Goal: Task Accomplishment & Management: Manage account settings

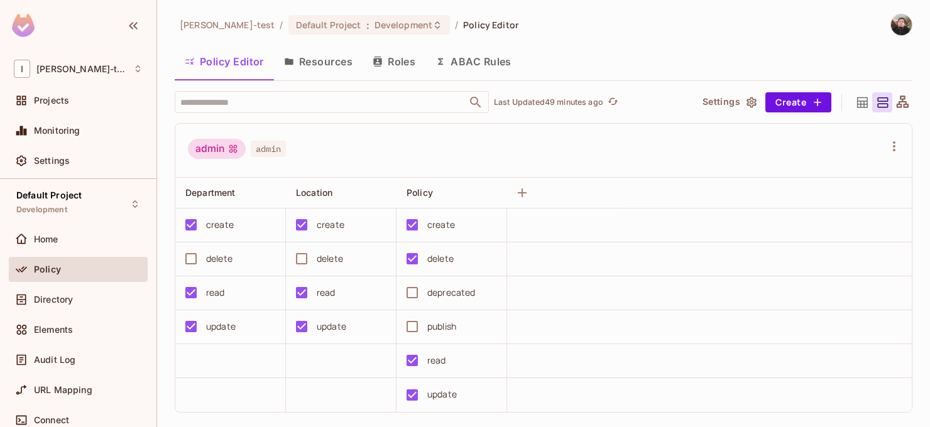
click at [639, 41] on div "[PERSON_NAME]-test / Default Project : Development / Policy Editor Policy Edito…" at bounding box center [544, 221] width 738 height 414
click at [298, 47] on button "Resources" at bounding box center [318, 61] width 89 height 31
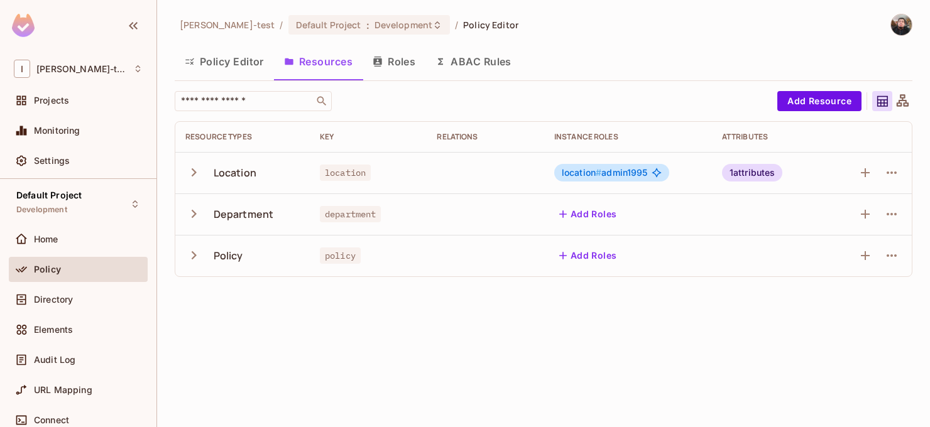
click at [233, 63] on button "Policy Editor" at bounding box center [224, 61] width 99 height 31
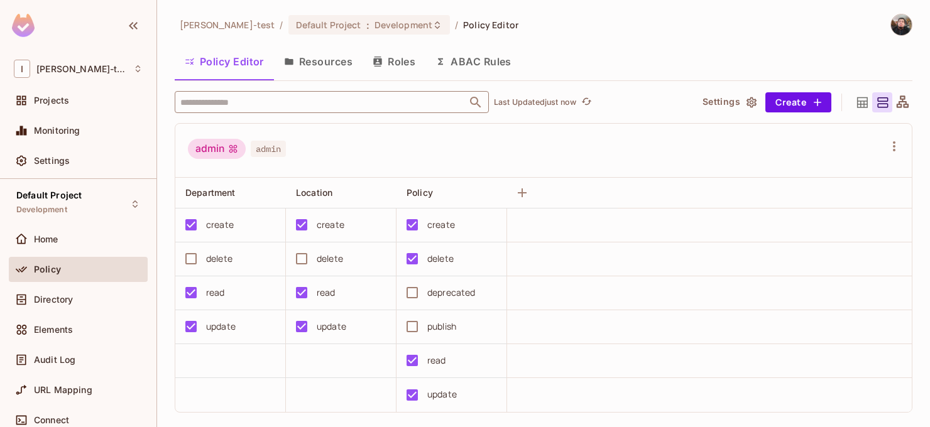
scroll to position [1, 0]
click at [74, 355] on span "Audit Log" at bounding box center [54, 360] width 41 height 10
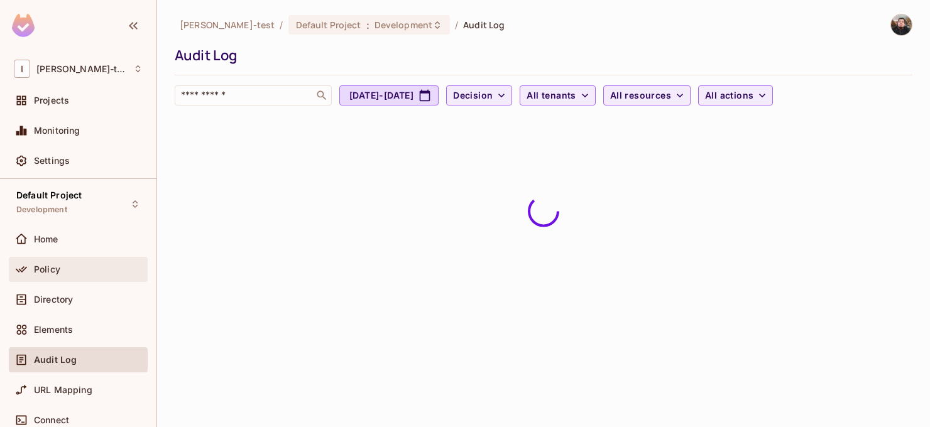
click at [60, 277] on div "Policy" at bounding box center [78, 269] width 139 height 25
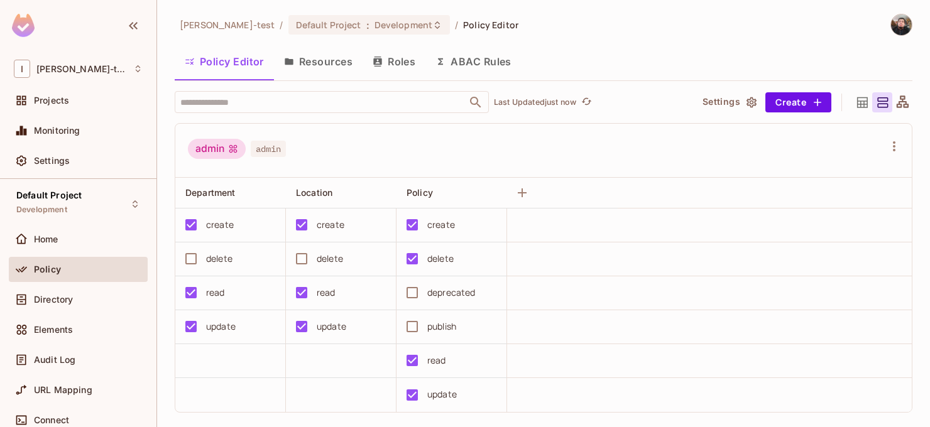
click at [327, 52] on button "Resources" at bounding box center [318, 61] width 89 height 31
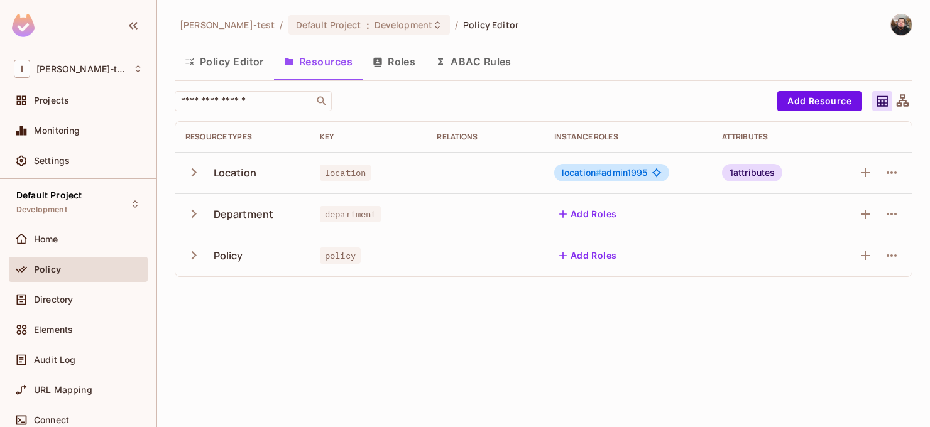
click at [185, 180] on icon "button" at bounding box center [193, 172] width 17 height 17
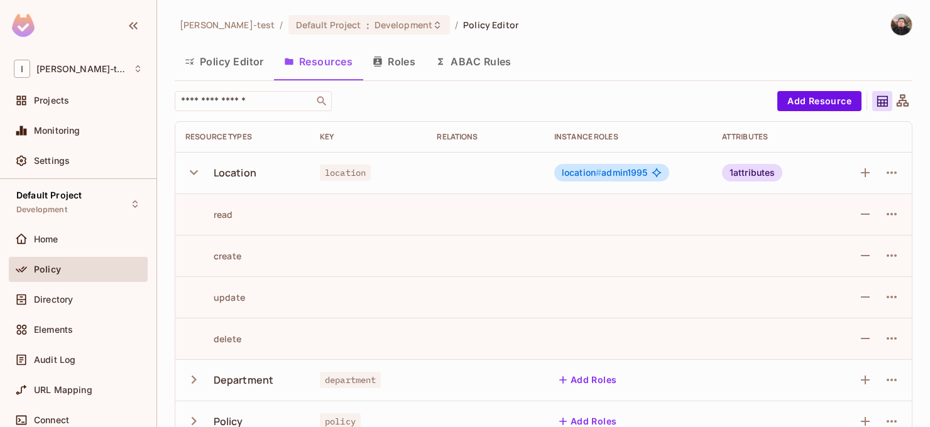
click at [185, 180] on icon "button" at bounding box center [193, 172] width 17 height 17
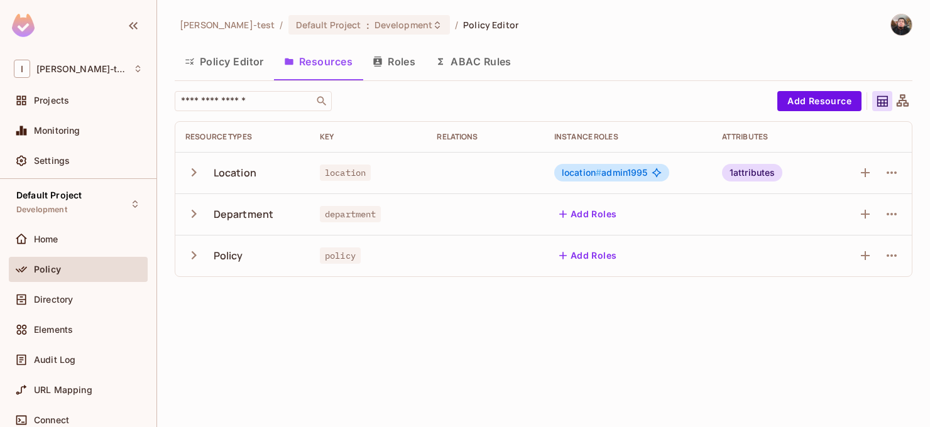
click at [185, 180] on icon "button" at bounding box center [193, 172] width 17 height 17
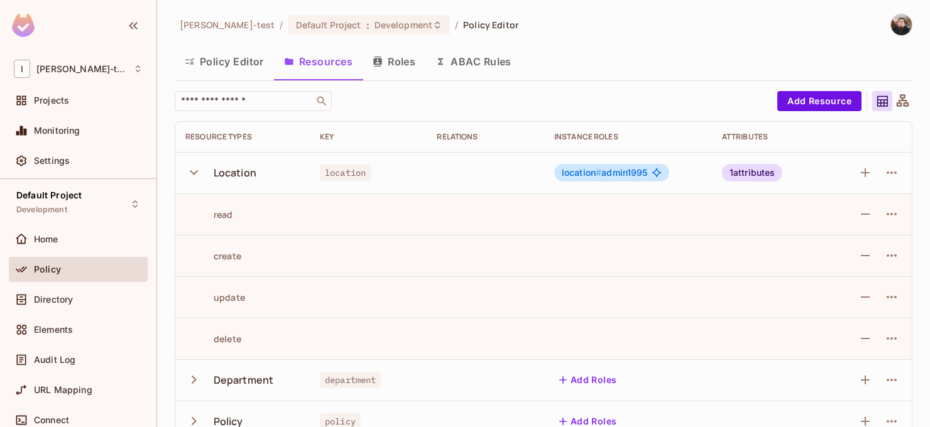
scroll to position [26, 0]
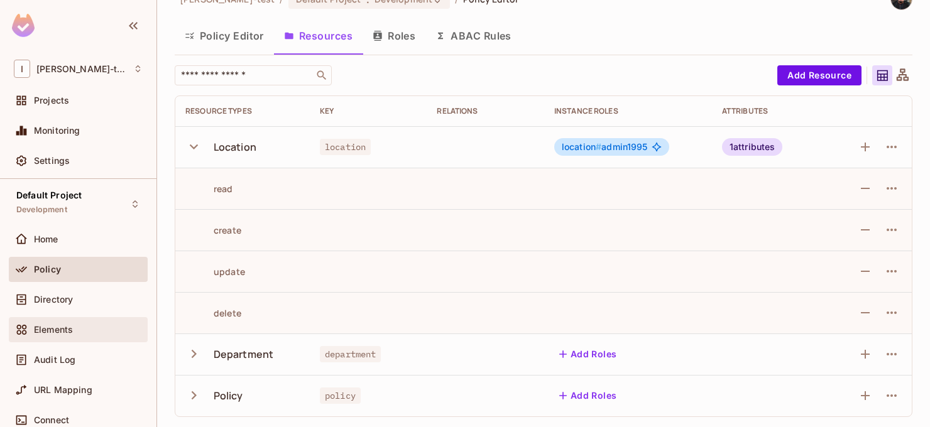
click at [82, 338] on div "Elements" at bounding box center [78, 329] width 139 height 25
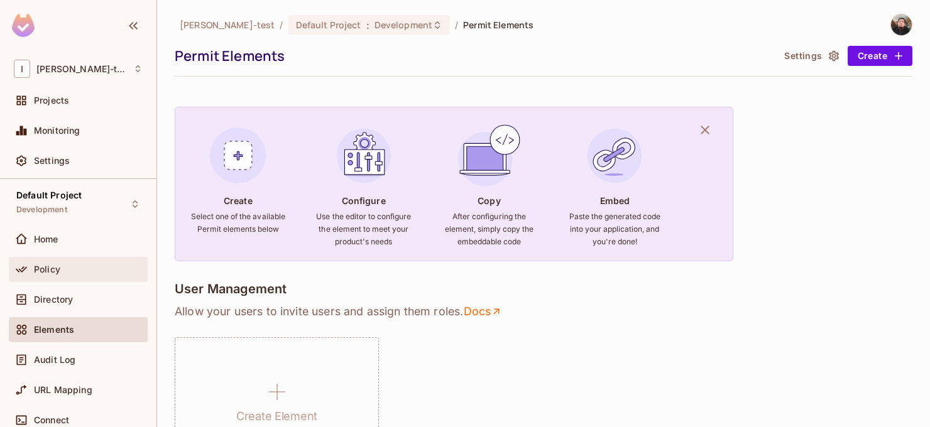
click at [55, 274] on div "Policy" at bounding box center [78, 269] width 129 height 15
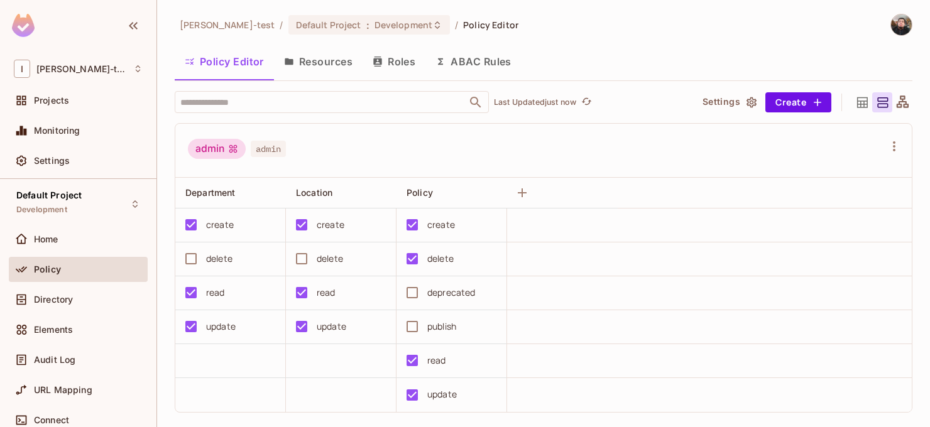
click at [344, 57] on button "Resources" at bounding box center [318, 61] width 89 height 31
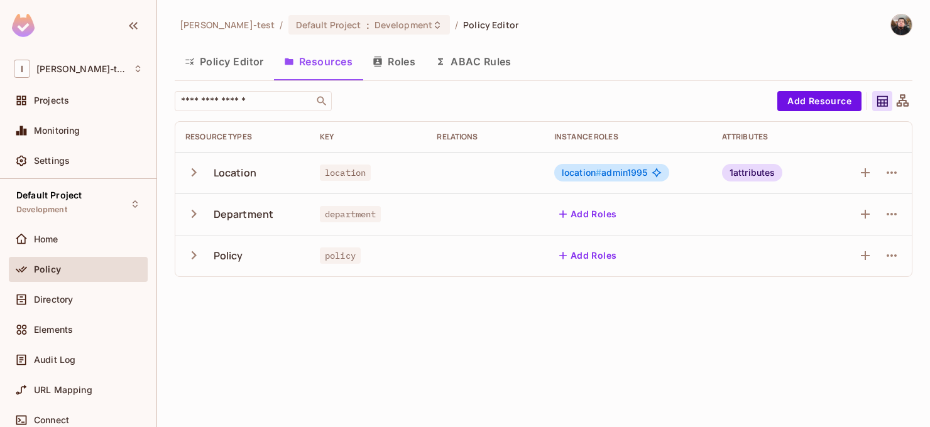
click at [400, 65] on button "Roles" at bounding box center [394, 61] width 63 height 31
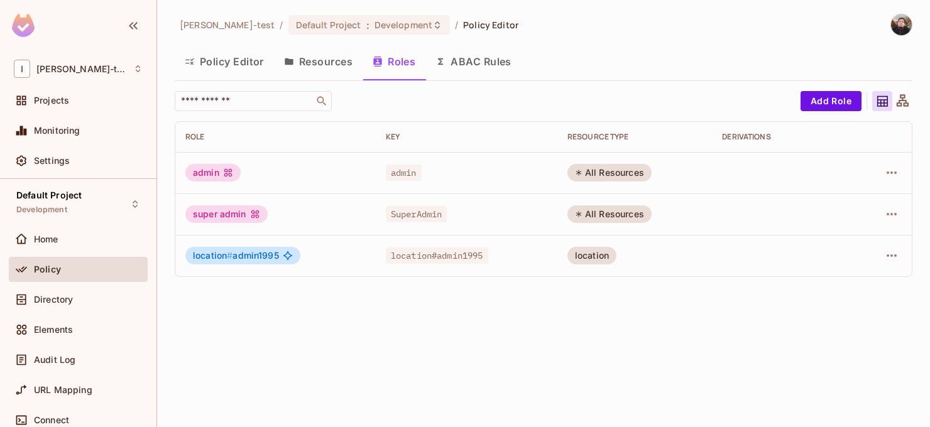
click at [229, 68] on button "Policy Editor" at bounding box center [224, 61] width 99 height 31
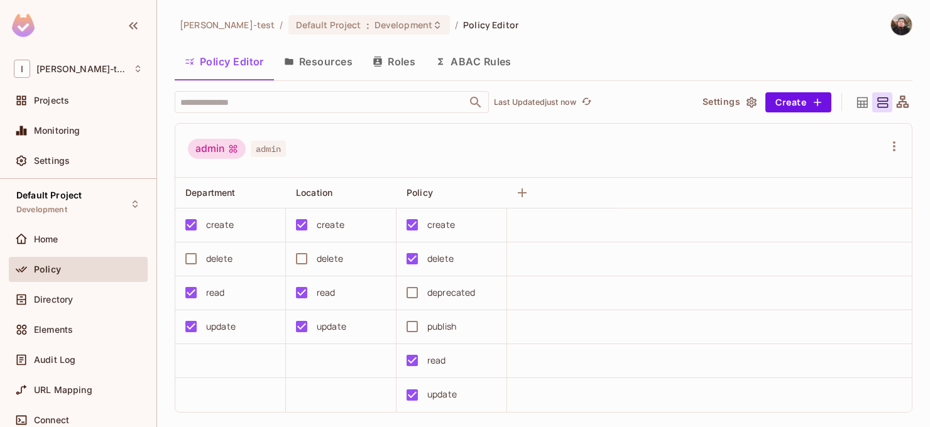
click at [315, 65] on button "Resources" at bounding box center [318, 61] width 89 height 31
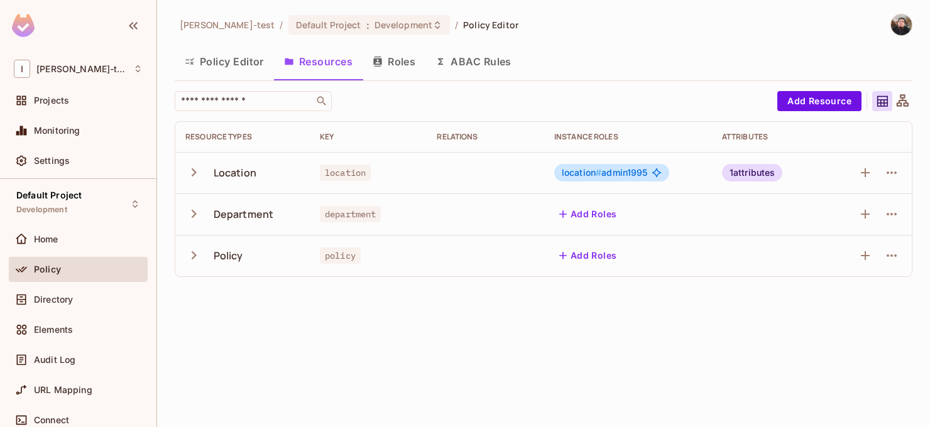
click at [190, 218] on icon "button" at bounding box center [193, 214] width 17 height 17
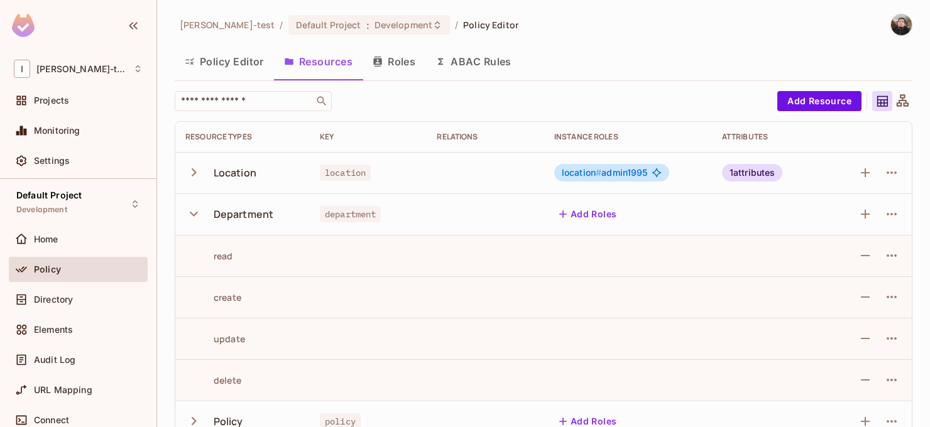
click at [191, 217] on icon "button" at bounding box center [193, 214] width 17 height 17
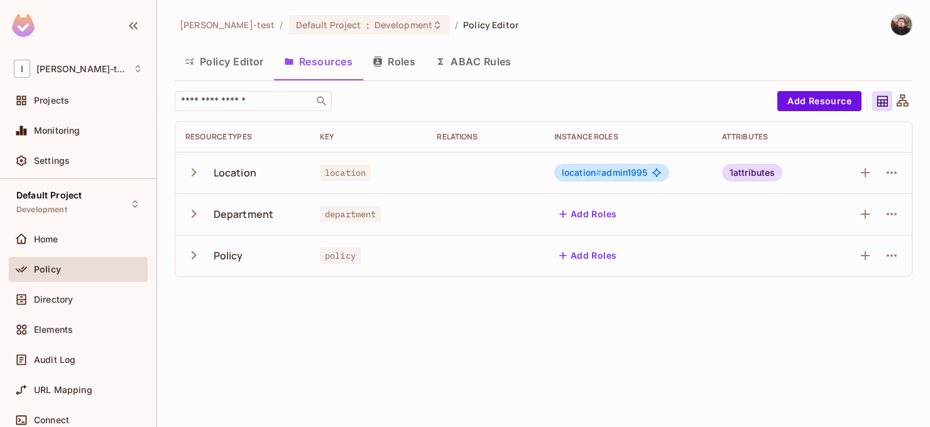
click at [190, 261] on icon "button" at bounding box center [193, 255] width 17 height 17
click at [191, 261] on icon "button" at bounding box center [193, 255] width 17 height 17
click at [307, 340] on div "[PERSON_NAME]-test / Default Project : Development / Policy Editor Policy Edito…" at bounding box center [543, 213] width 773 height 427
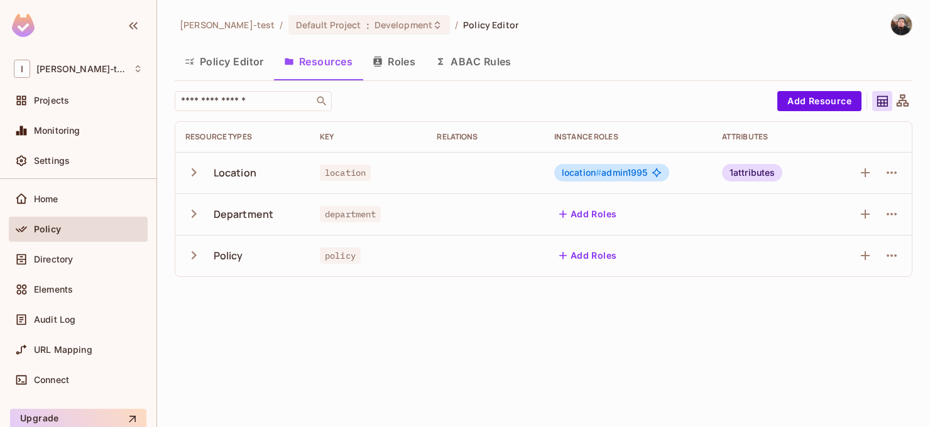
scroll to position [57, 0]
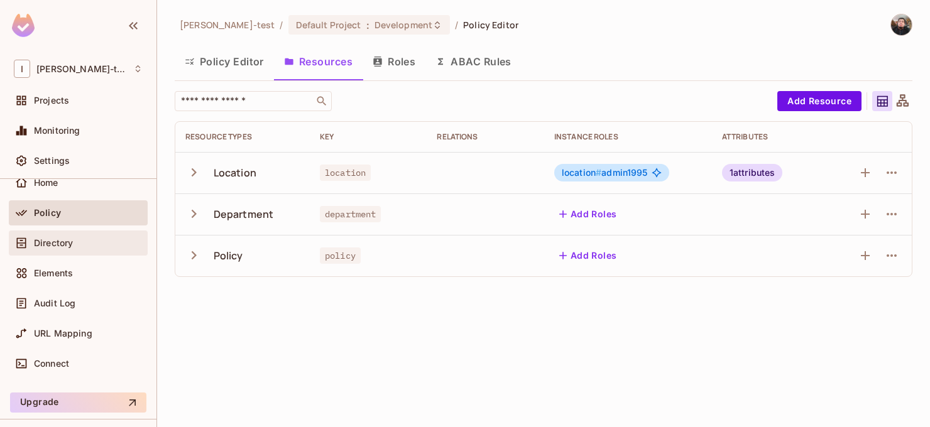
click at [85, 236] on div "Directory" at bounding box center [78, 243] width 129 height 15
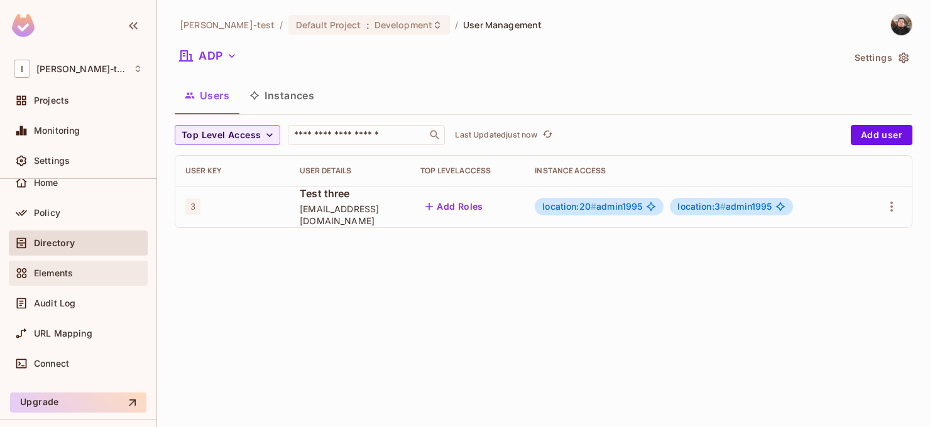
click at [45, 285] on div "Elements" at bounding box center [78, 273] width 139 height 25
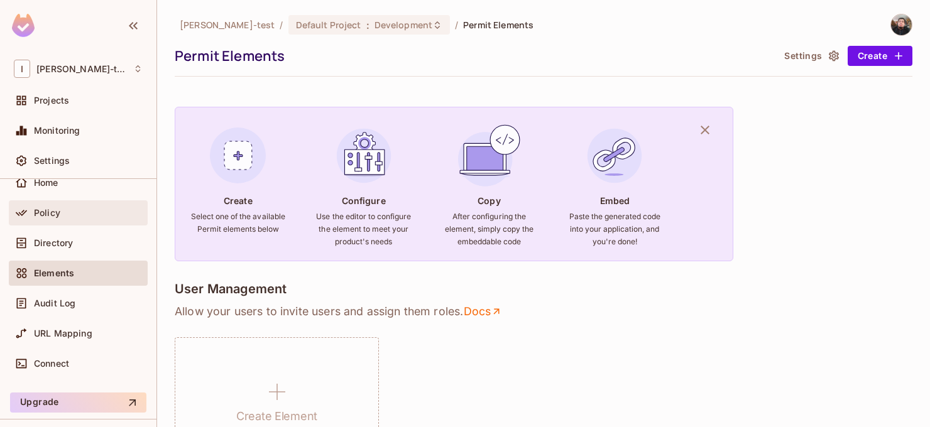
click at [53, 210] on span "Policy" at bounding box center [47, 213] width 26 height 10
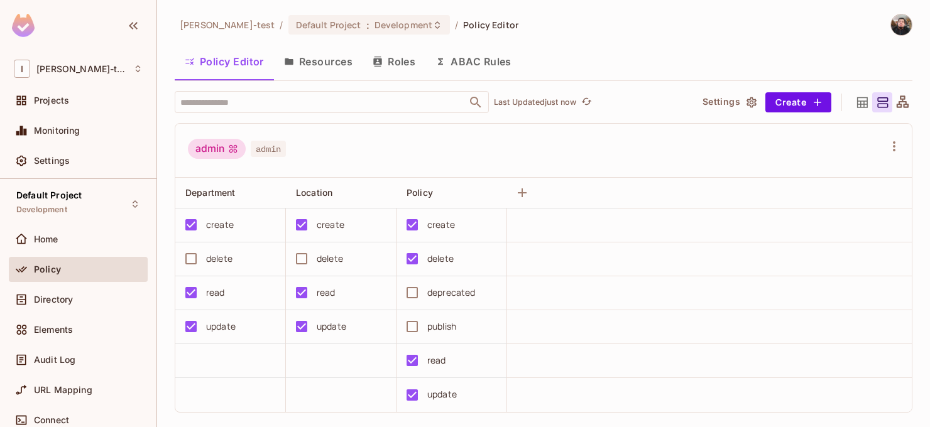
click at [52, 114] on div "Projects" at bounding box center [78, 103] width 139 height 30
click at [41, 109] on div "Projects" at bounding box center [78, 100] width 139 height 25
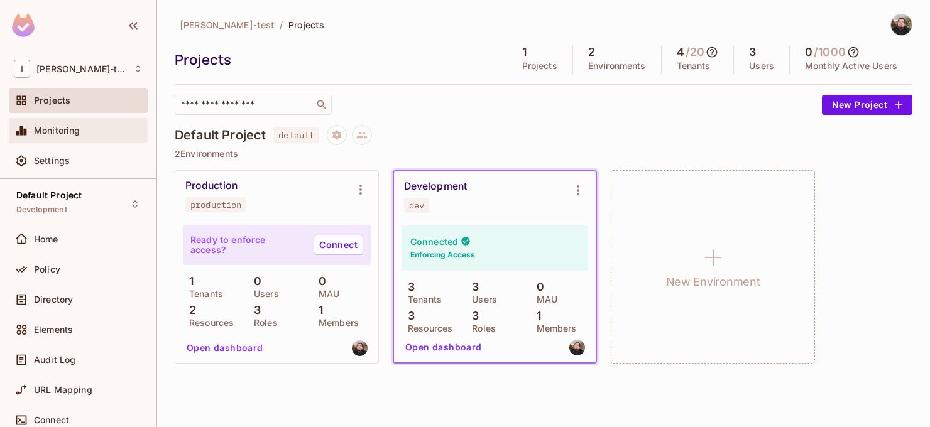
click at [54, 136] on div "Monitoring" at bounding box center [78, 130] width 129 height 15
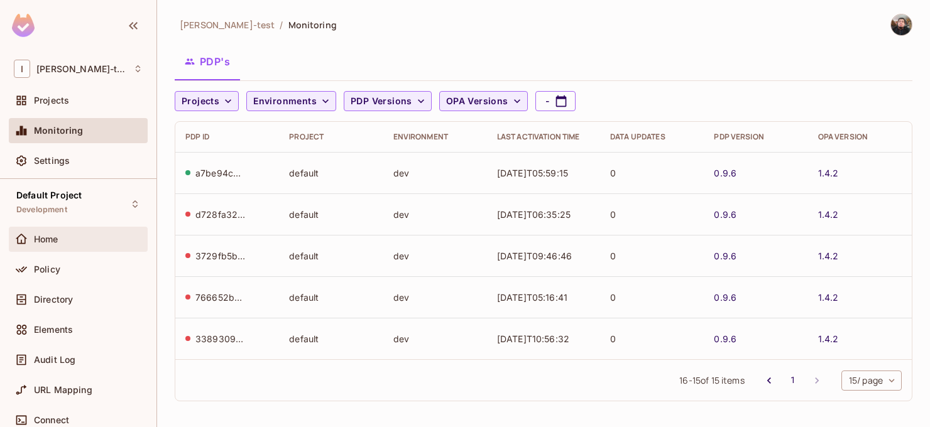
click at [57, 241] on span "Home" at bounding box center [46, 239] width 25 height 10
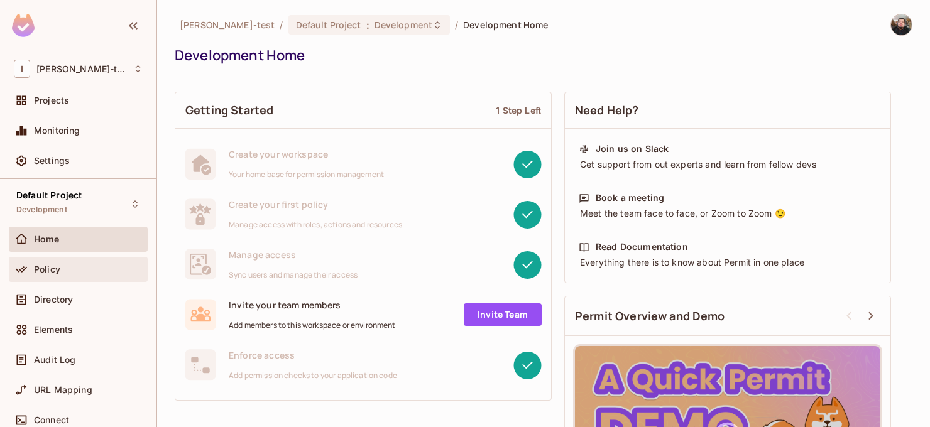
click at [40, 281] on div "Policy" at bounding box center [78, 269] width 139 height 25
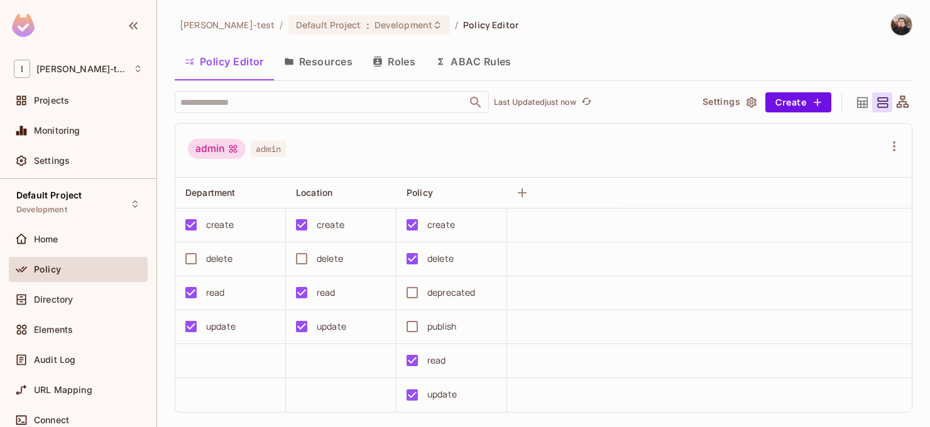
scroll to position [129, 0]
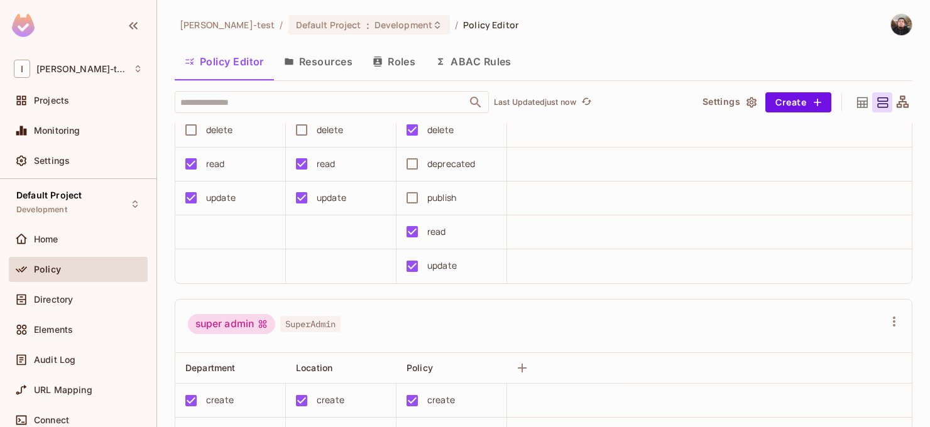
click at [310, 58] on button "Resources" at bounding box center [318, 61] width 89 height 31
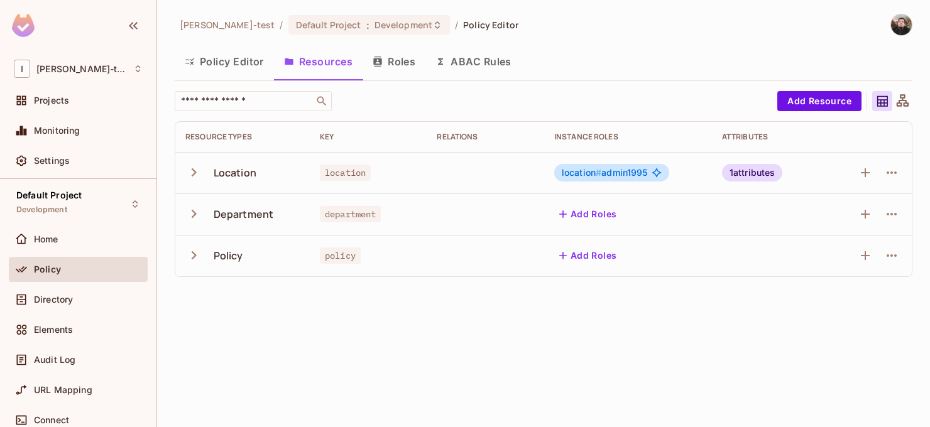
click at [222, 71] on button "Policy Editor" at bounding box center [224, 61] width 99 height 31
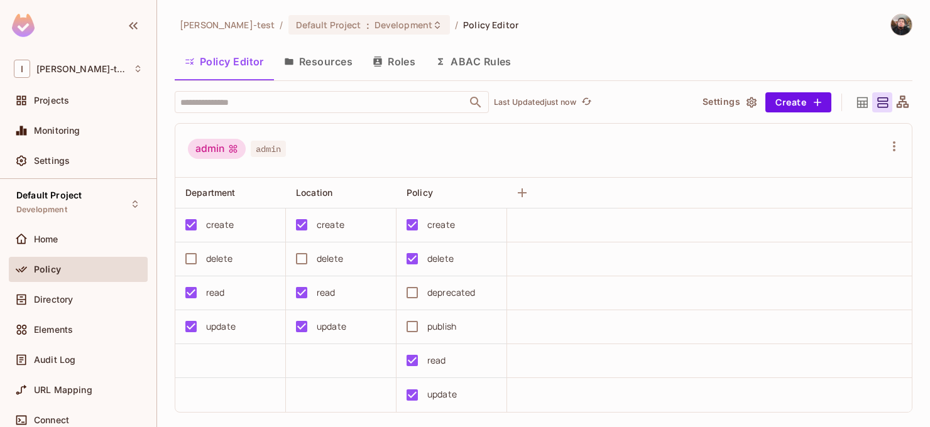
click at [317, 63] on button "Resources" at bounding box center [318, 61] width 89 height 31
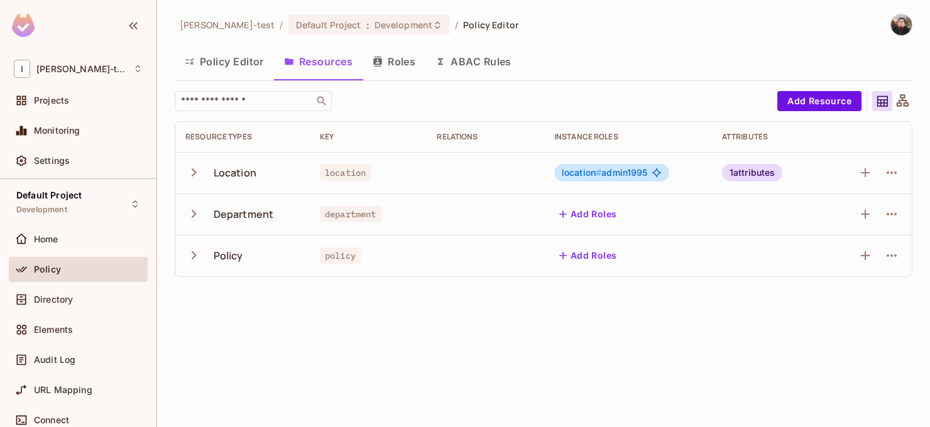
click at [189, 177] on icon "button" at bounding box center [193, 172] width 17 height 17
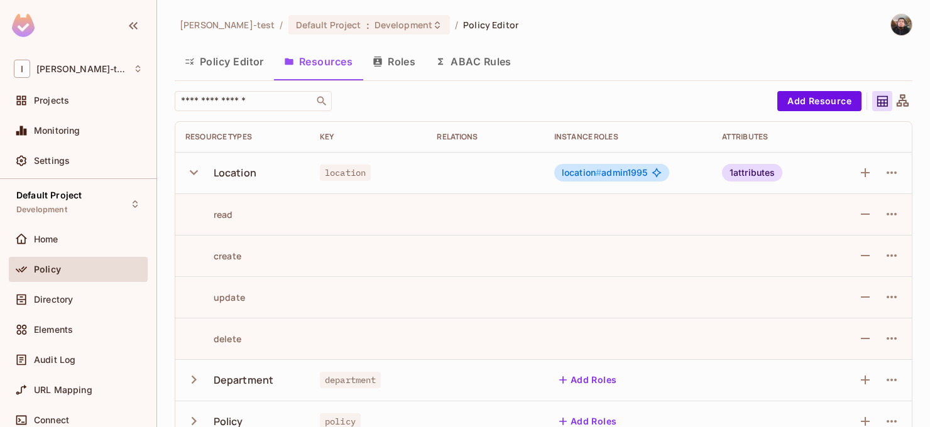
click at [189, 177] on icon "button" at bounding box center [193, 172] width 17 height 17
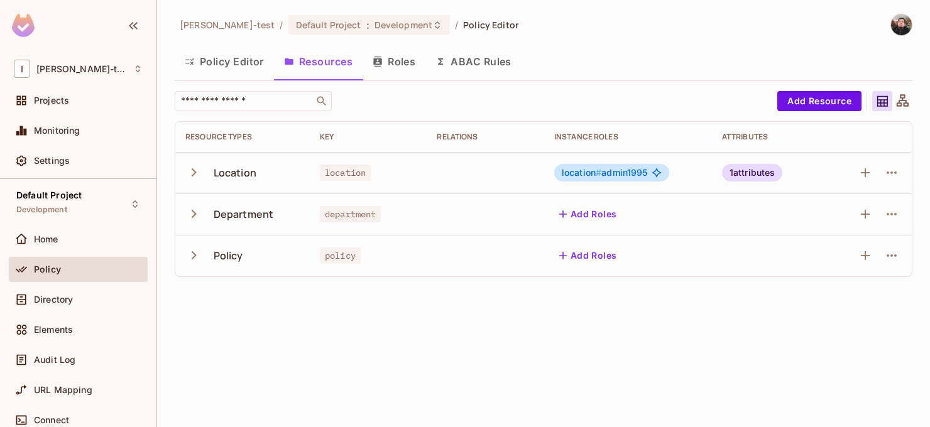
click at [192, 215] on icon "button" at bounding box center [193, 214] width 17 height 17
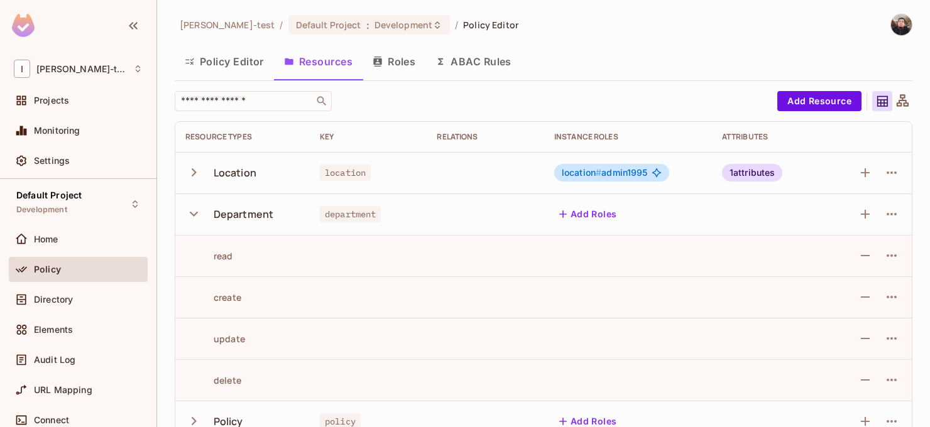
click at [192, 215] on icon "button" at bounding box center [194, 214] width 8 height 5
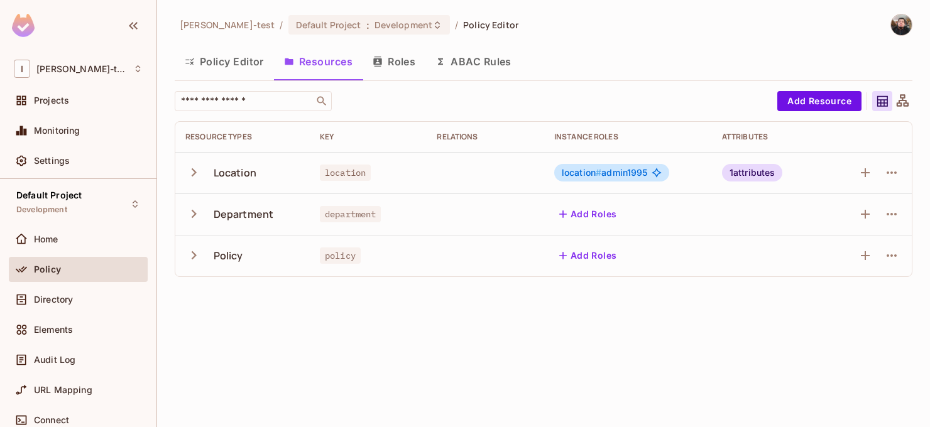
click at [194, 248] on icon "button" at bounding box center [193, 255] width 17 height 17
click at [227, 168] on div "Location" at bounding box center [235, 173] width 43 height 14
click at [887, 176] on icon "button" at bounding box center [891, 172] width 15 height 15
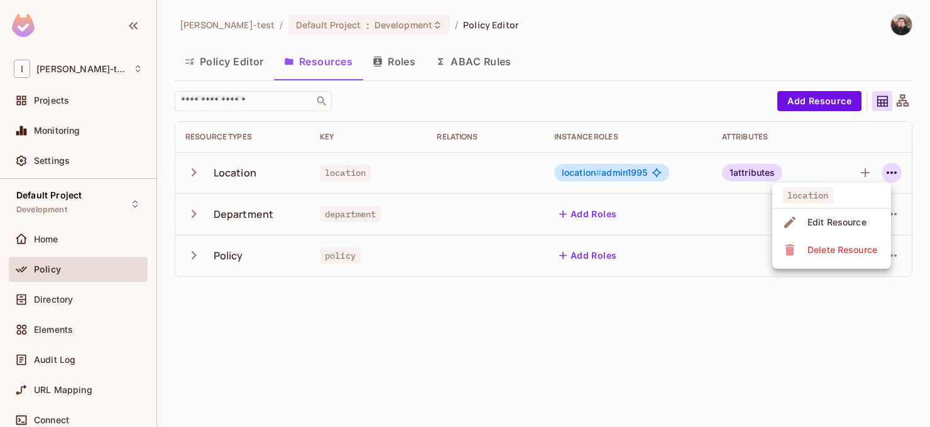
click at [806, 216] on span "Edit Resource" at bounding box center [837, 222] width 67 height 20
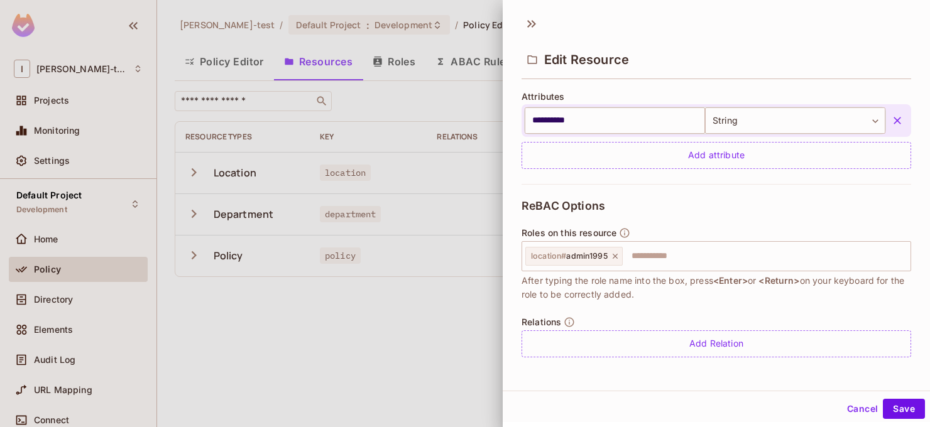
scroll to position [2, 0]
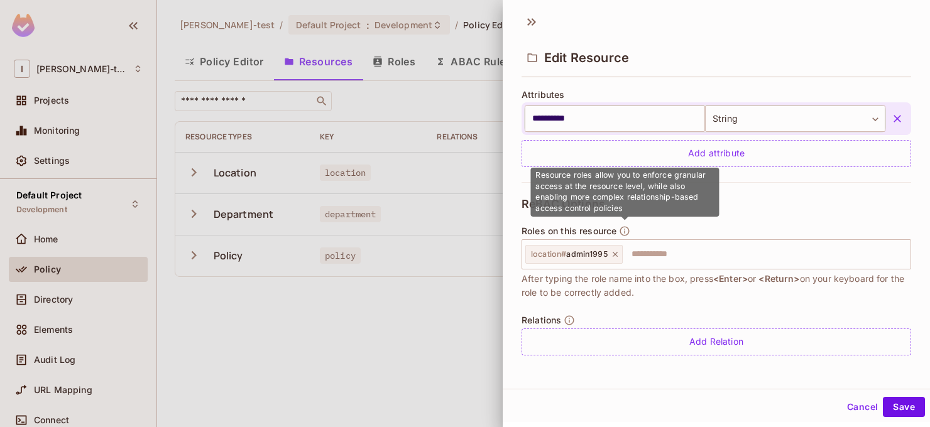
click at [620, 229] on icon "button" at bounding box center [624, 231] width 11 height 11
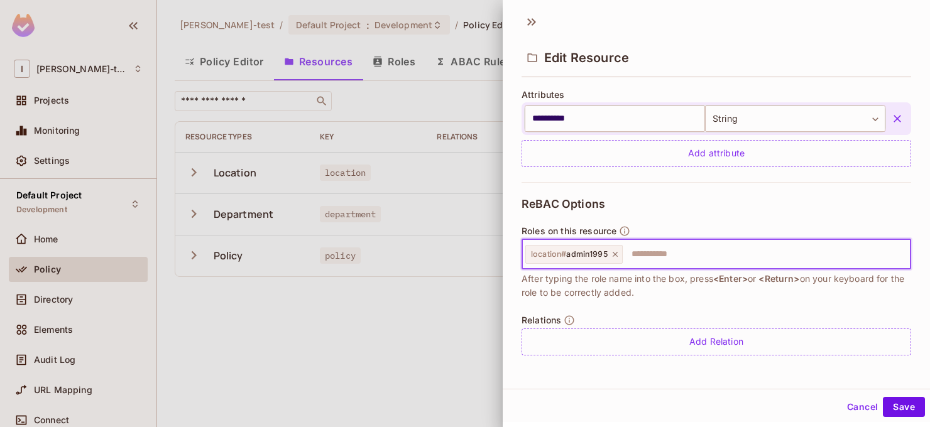
click at [654, 254] on input "text" at bounding box center [765, 254] width 282 height 25
click at [852, 405] on button "Cancel" at bounding box center [862, 407] width 41 height 20
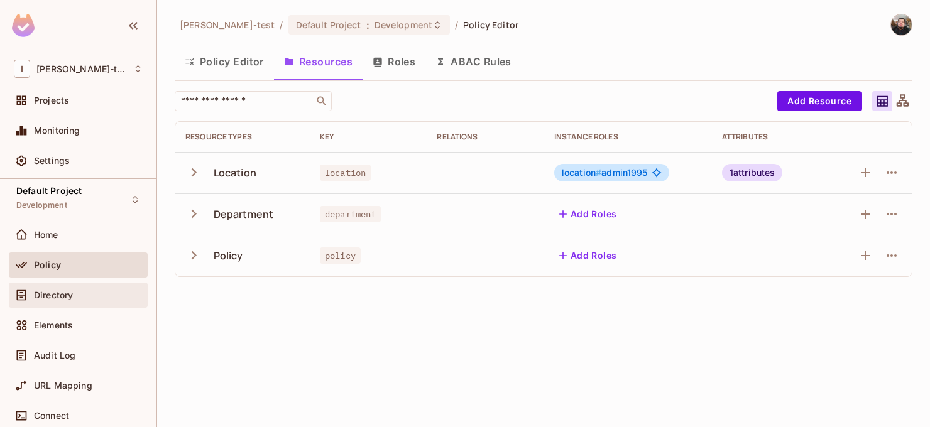
scroll to position [0, 0]
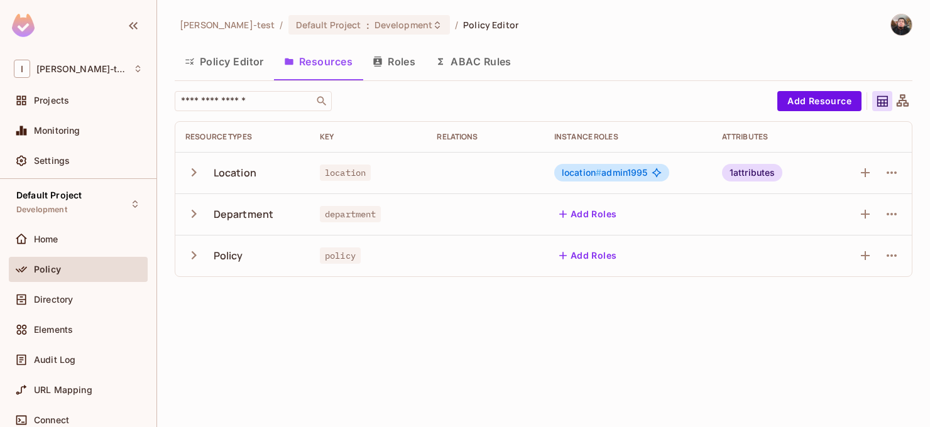
click at [468, 61] on button "ABAC Rules" at bounding box center [473, 61] width 96 height 31
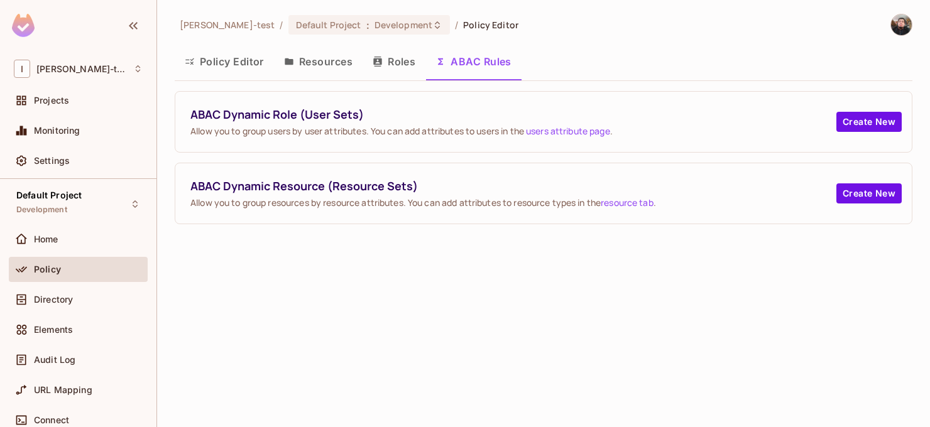
click at [332, 71] on button "Resources" at bounding box center [318, 61] width 89 height 31
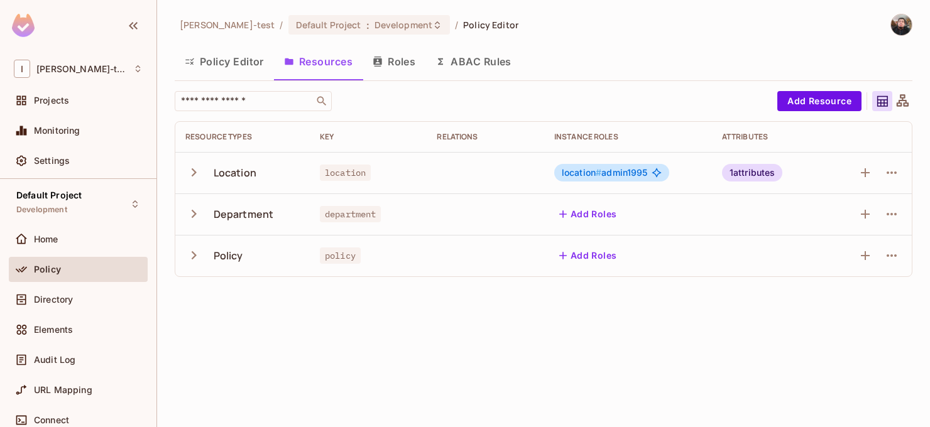
click at [212, 67] on button "Policy Editor" at bounding box center [224, 61] width 99 height 31
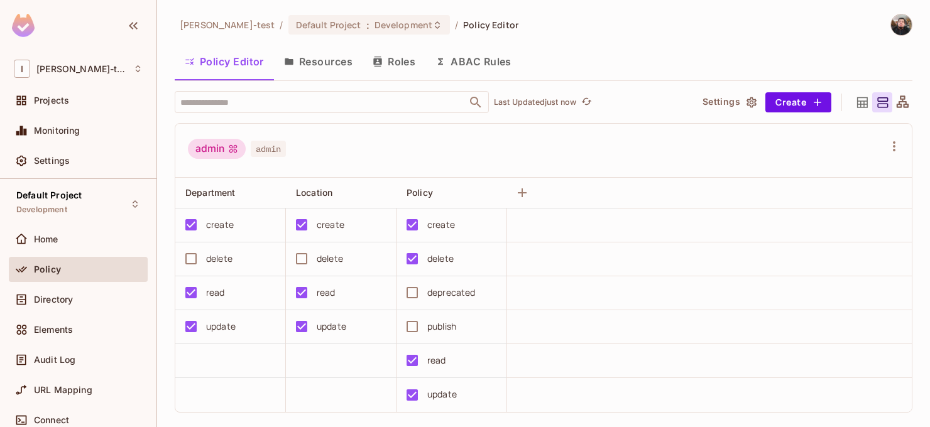
click at [393, 63] on button "Roles" at bounding box center [394, 61] width 63 height 31
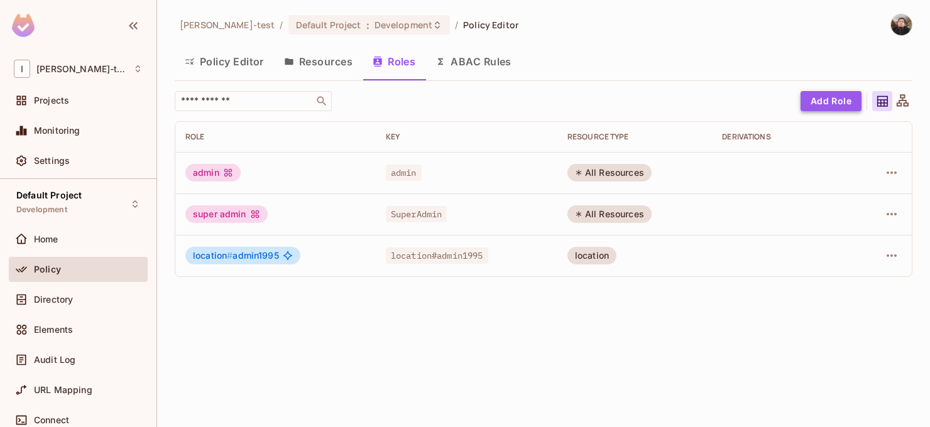
click at [843, 107] on button "Add Role" at bounding box center [831, 101] width 61 height 20
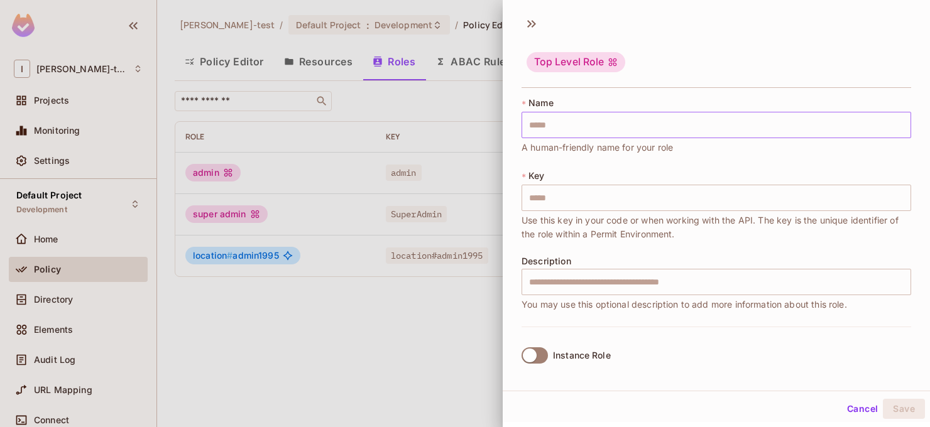
click at [655, 121] on input "text" at bounding box center [717, 125] width 390 height 26
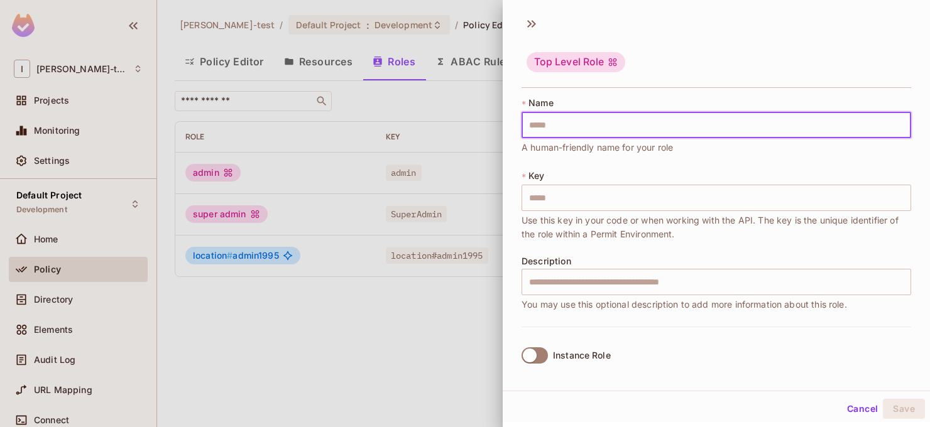
type input "*"
type input "**"
type input "***"
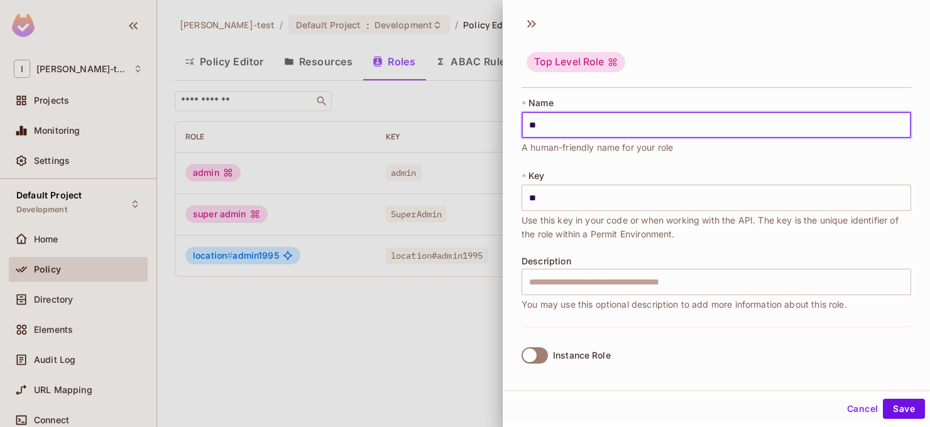
type input "***"
type input "****"
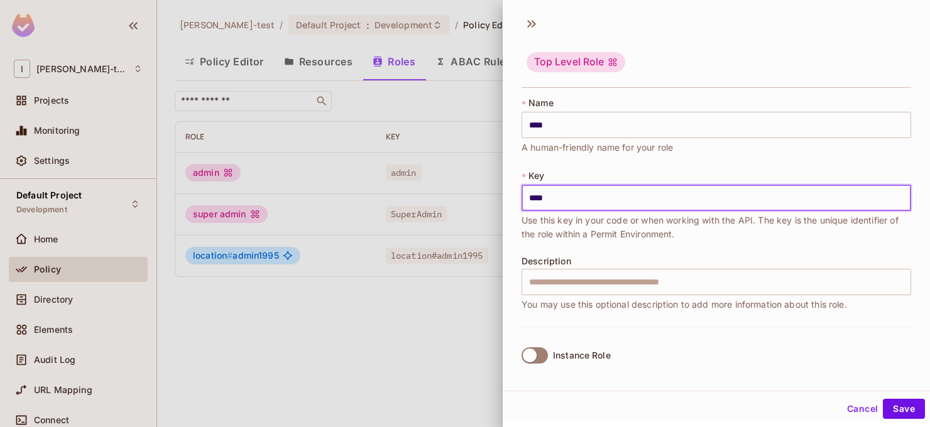
click at [604, 204] on input "****" at bounding box center [717, 198] width 390 height 26
